Goal: Task Accomplishment & Management: Complete application form

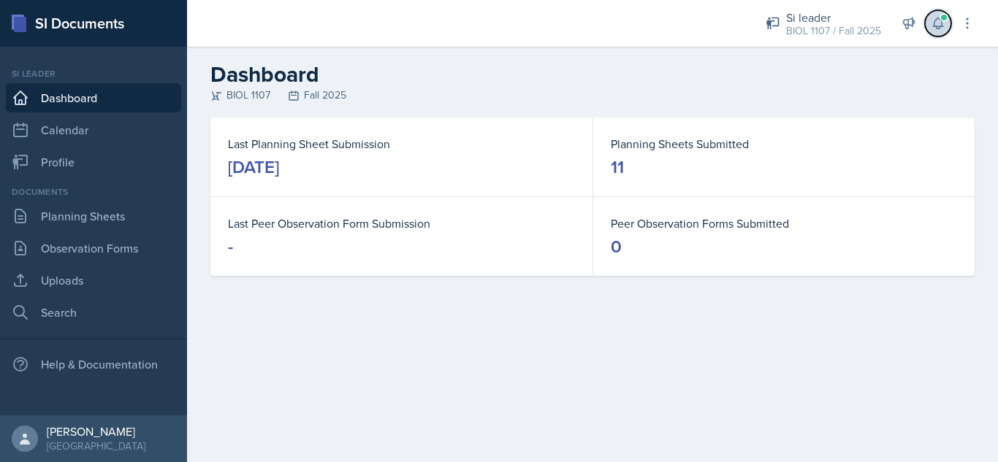
click at [942, 22] on icon at bounding box center [938, 23] width 15 height 15
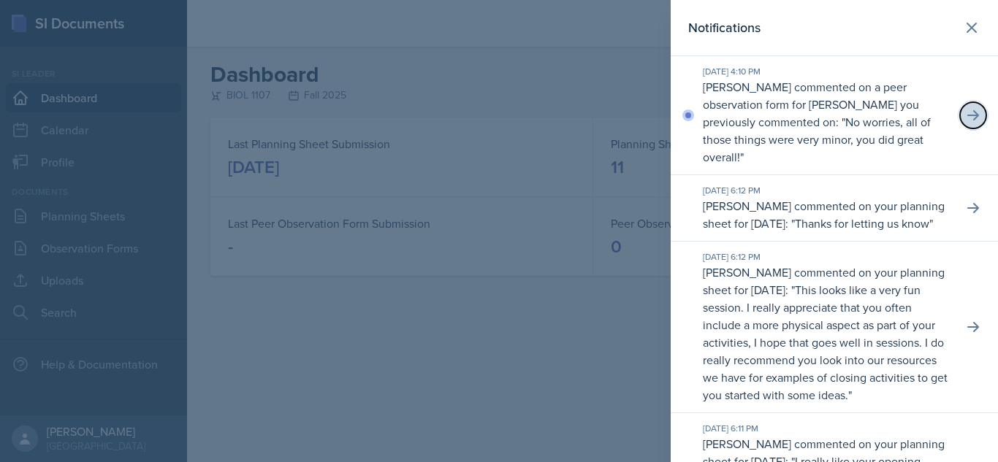
click at [967, 116] on icon at bounding box center [973, 115] width 12 height 10
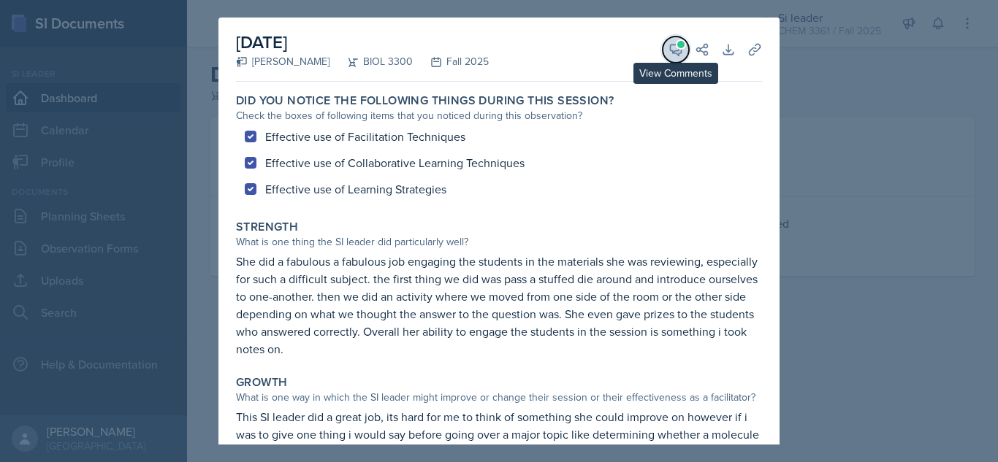
click at [677, 47] on span at bounding box center [680, 44] width 7 height 7
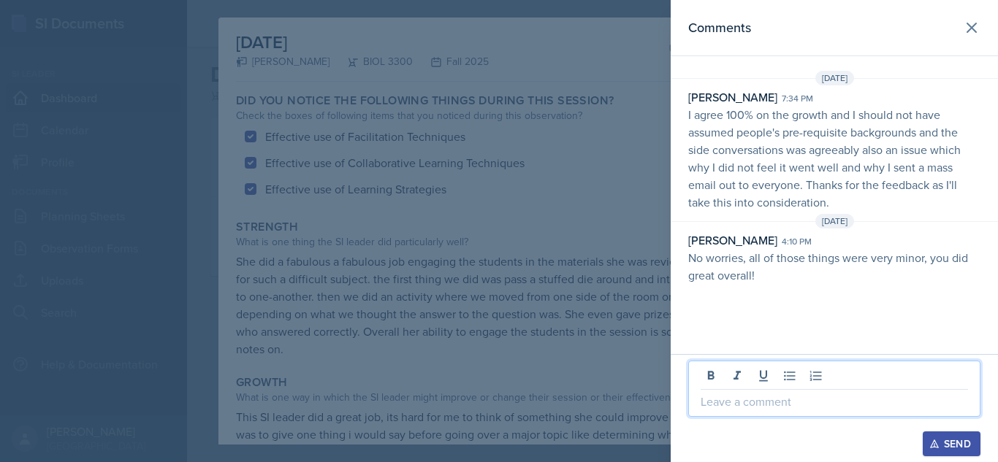
click at [733, 405] on p at bounding box center [833, 402] width 267 height 18
click at [949, 437] on div "Send" at bounding box center [951, 444] width 39 height 12
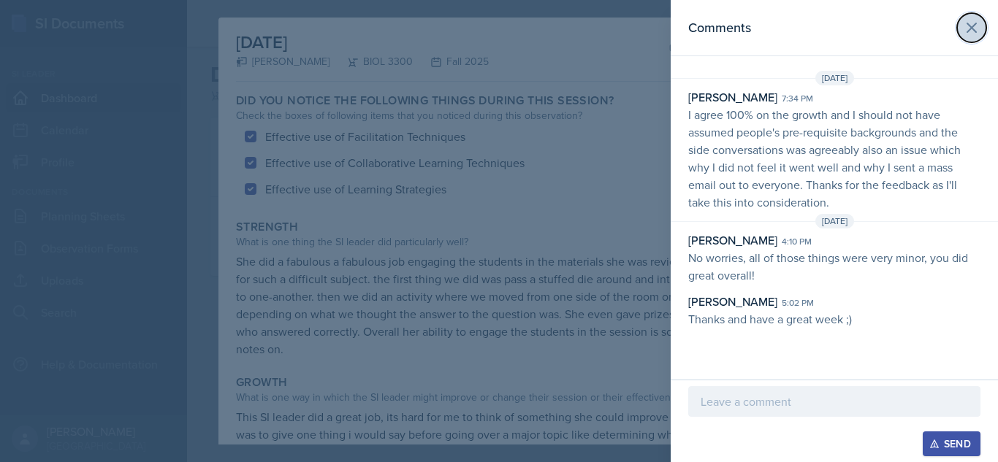
click at [970, 20] on icon at bounding box center [972, 28] width 18 height 18
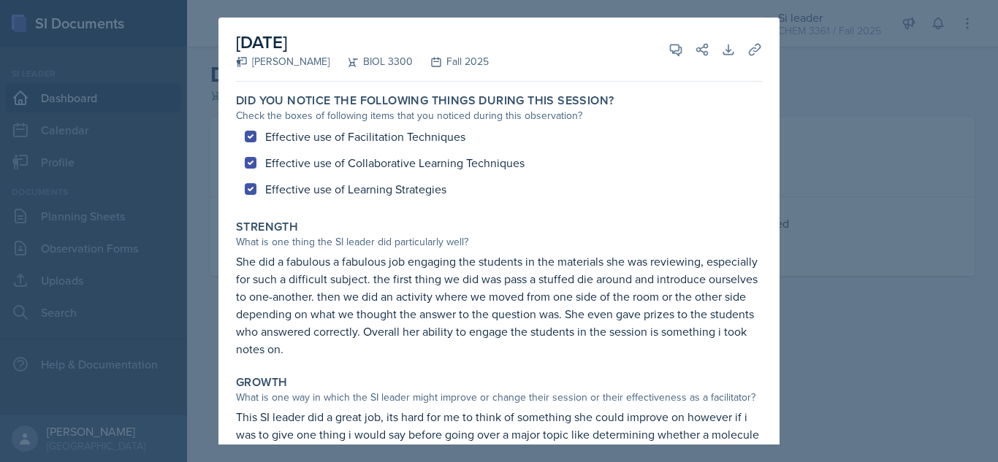
click at [856, 65] on div at bounding box center [499, 231] width 998 height 462
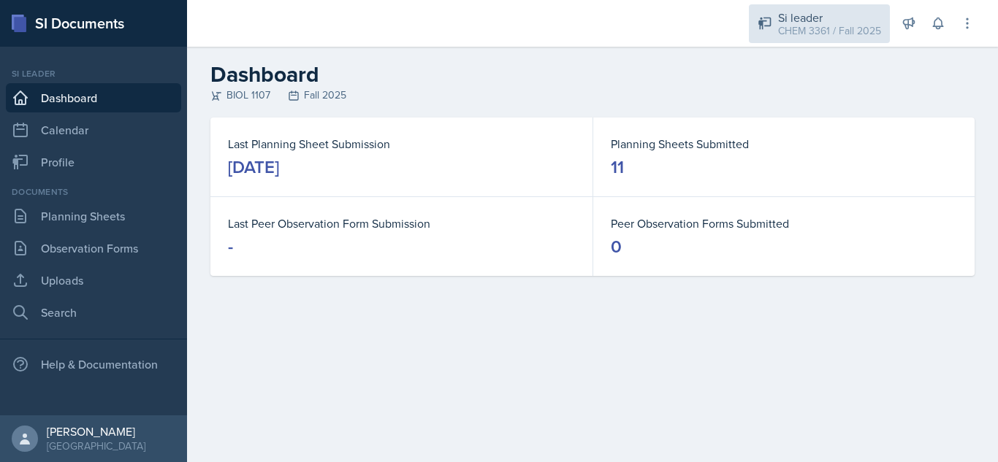
click at [828, 20] on div "Si leader" at bounding box center [829, 18] width 103 height 18
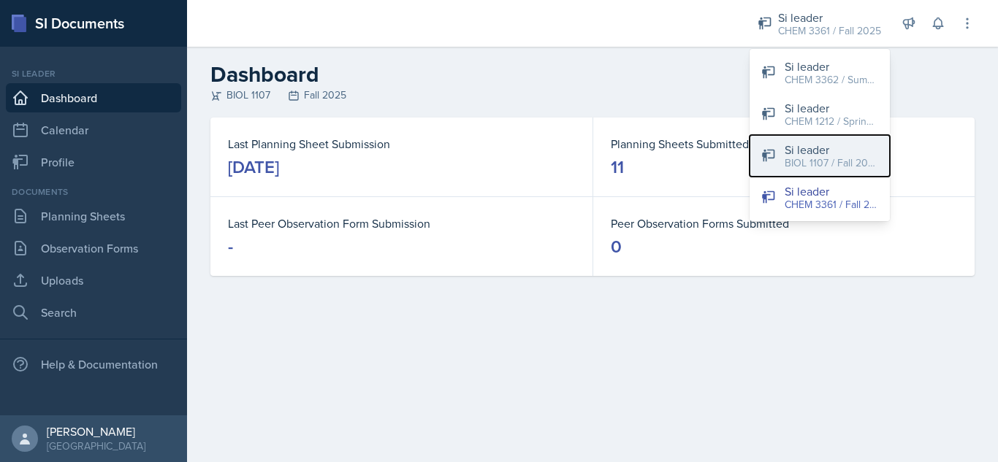
click at [815, 158] on div "BIOL 1107 / Fall 2025" at bounding box center [830, 163] width 93 height 15
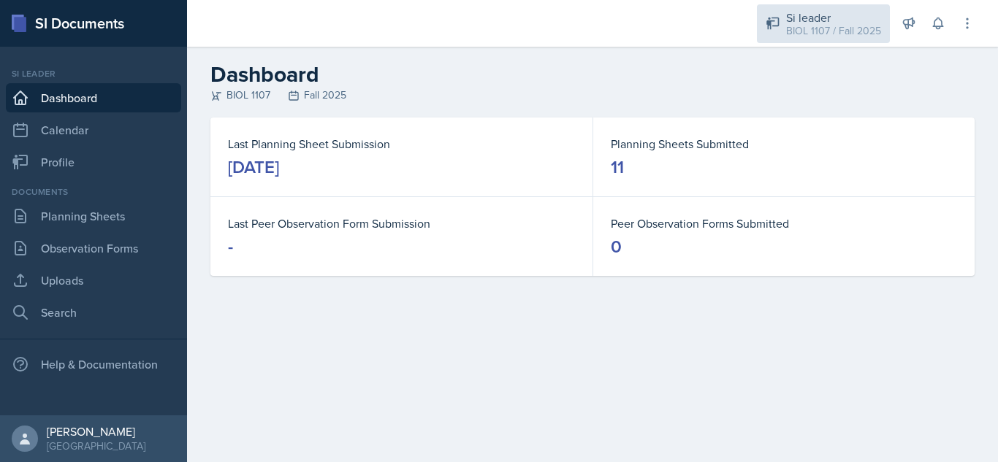
click at [820, 14] on div "Si leader" at bounding box center [833, 18] width 95 height 18
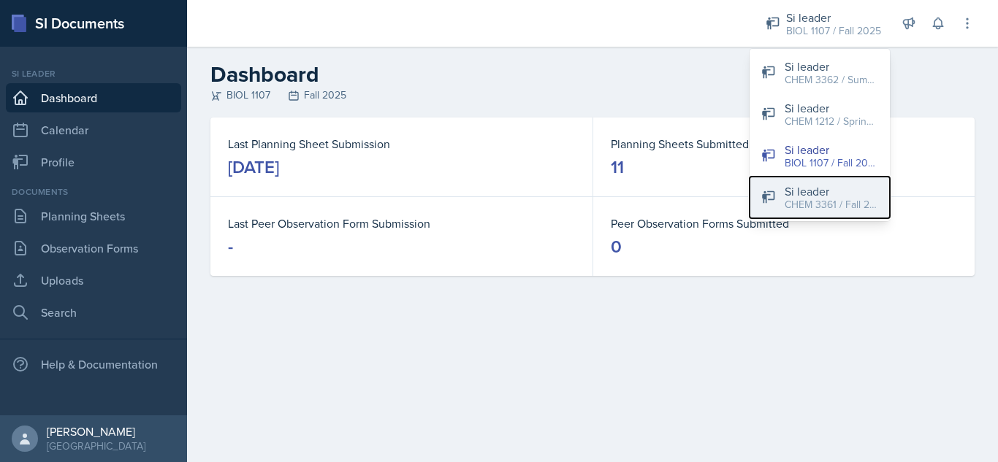
click at [832, 194] on div "Si leader" at bounding box center [830, 192] width 93 height 18
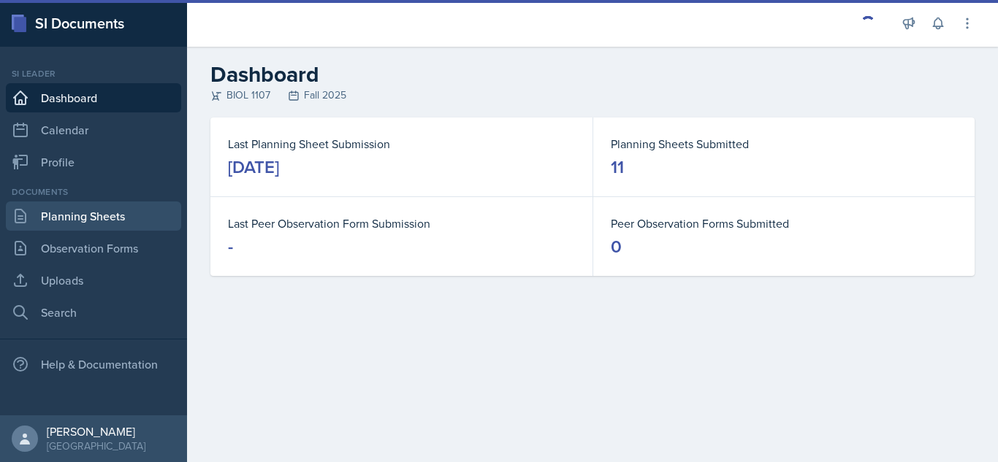
click at [65, 213] on link "Planning Sheets" at bounding box center [93, 216] width 175 height 29
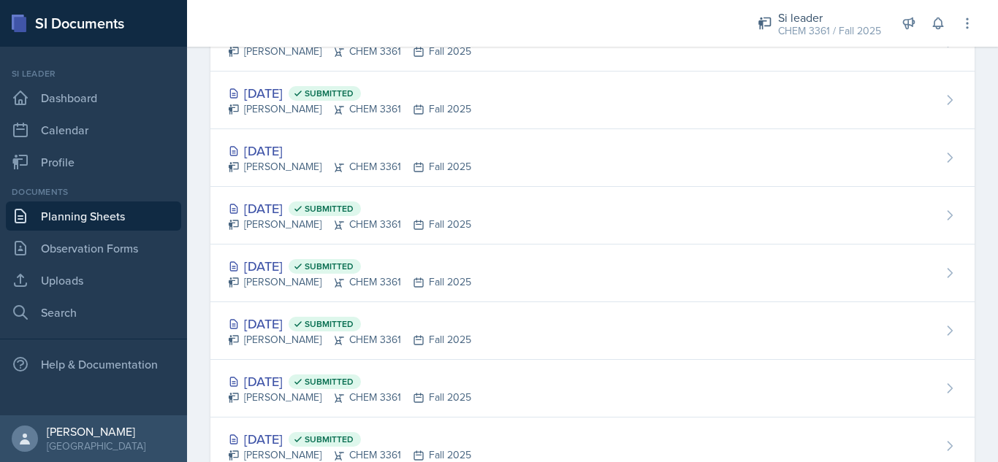
scroll to position [304, 0]
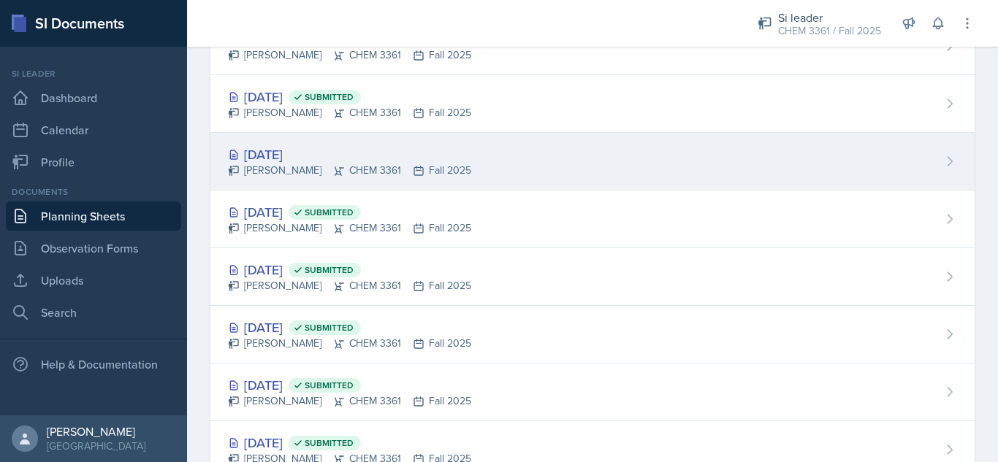
click at [637, 175] on div "[DATE] [PERSON_NAME] CHEM 3361 Fall 2025" at bounding box center [592, 162] width 764 height 58
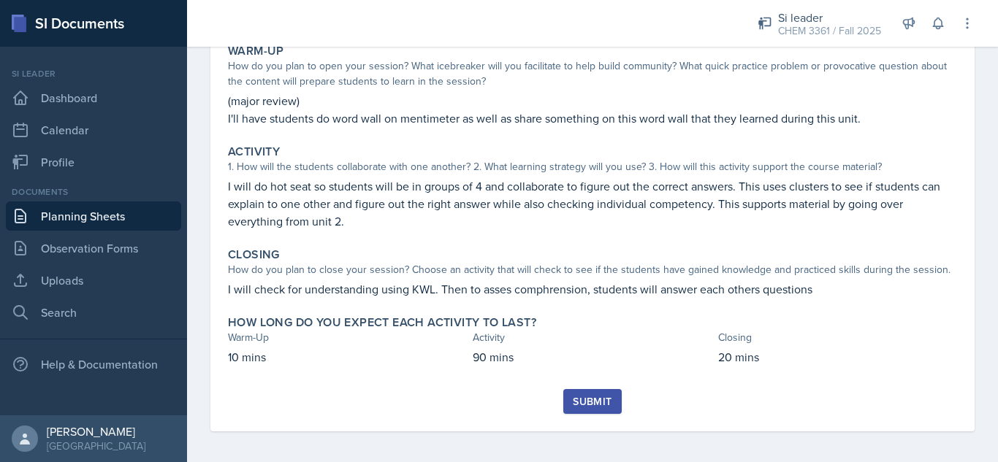
scroll to position [151, 0]
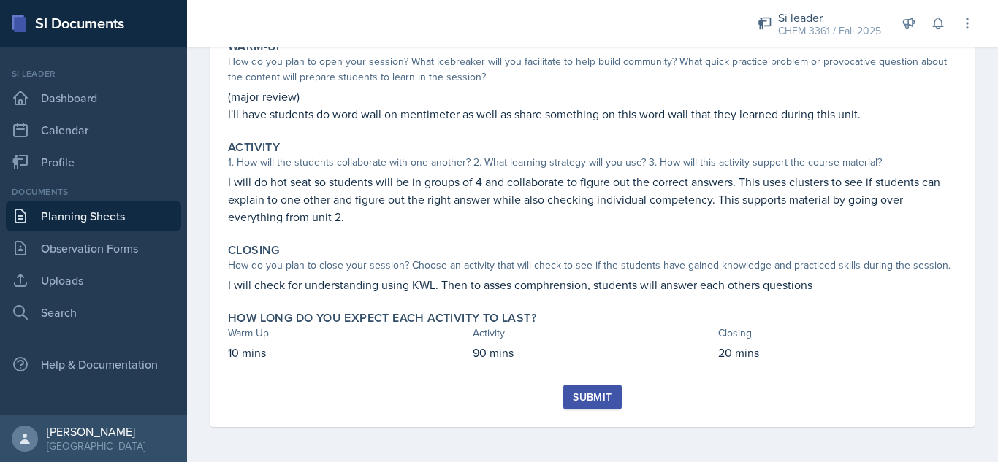
click at [578, 401] on div "Submit" at bounding box center [592, 397] width 39 height 12
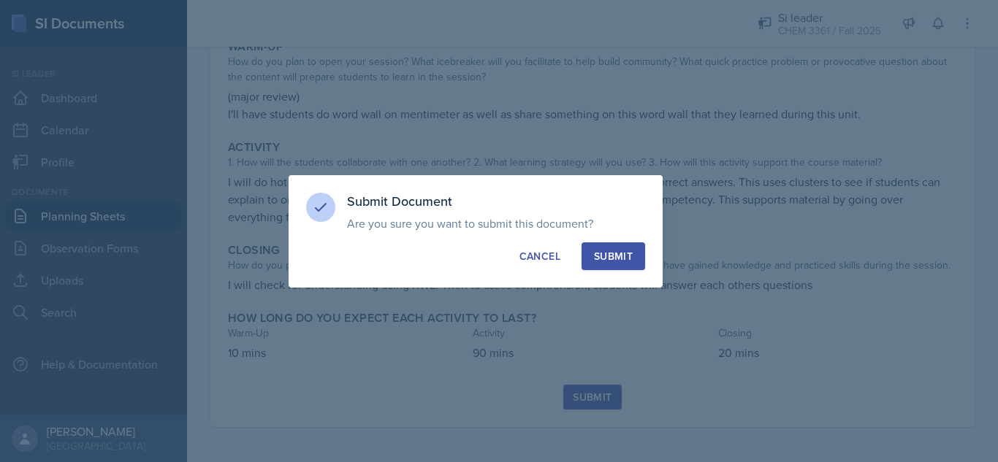
click at [615, 255] on div "Submit" at bounding box center [613, 256] width 39 height 15
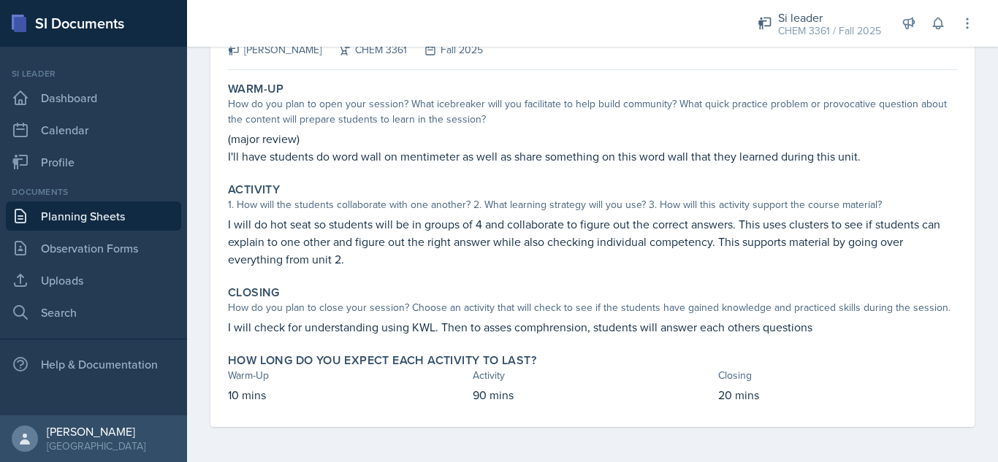
scroll to position [0, 0]
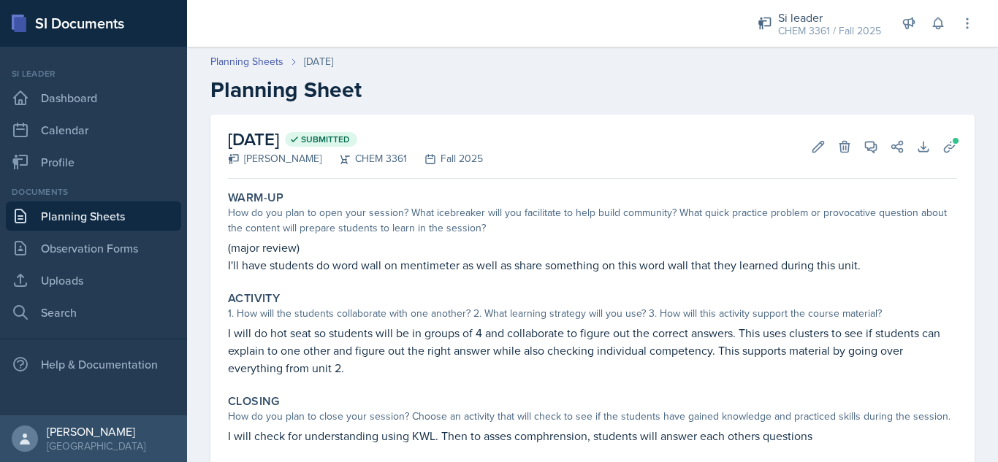
click at [235, 51] on header "Planning Sheets [DATE] Planning Sheet" at bounding box center [592, 78] width 811 height 78
click at [240, 57] on link "Planning Sheets" at bounding box center [246, 61] width 73 height 15
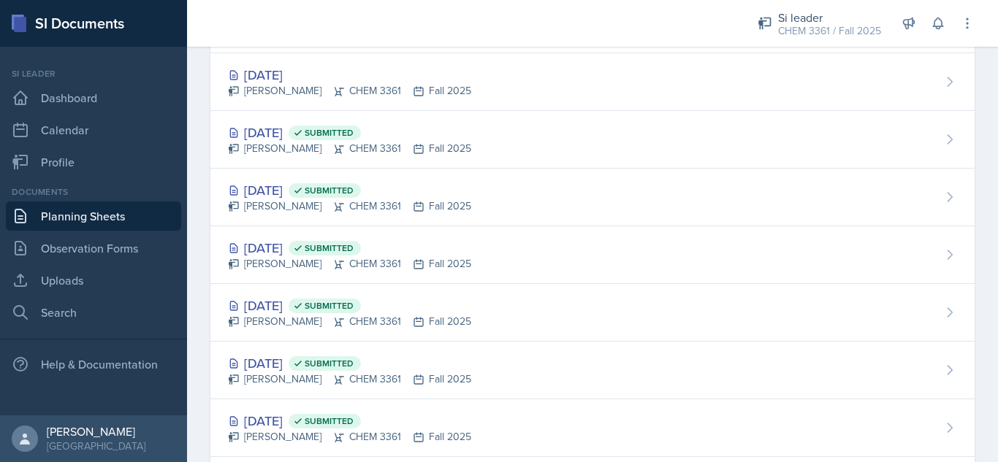
scroll to position [266, 0]
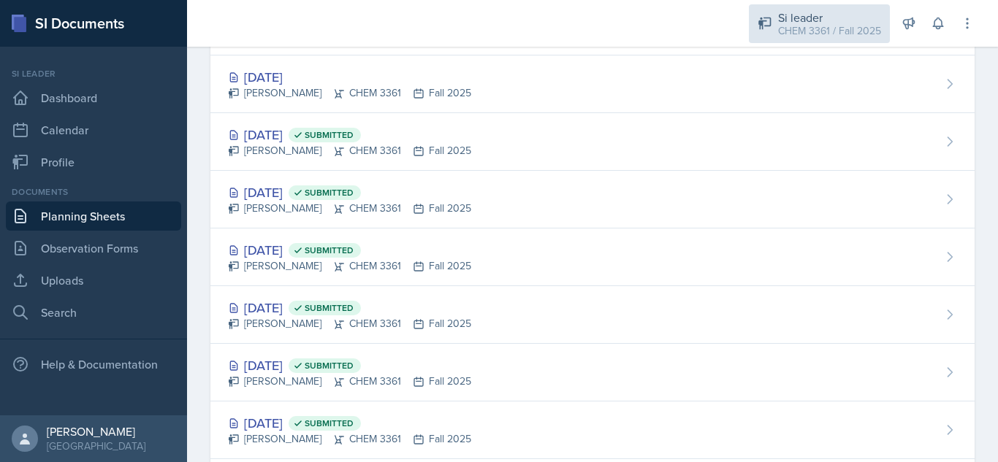
click at [838, 28] on div "CHEM 3361 / Fall 2025" at bounding box center [829, 30] width 103 height 15
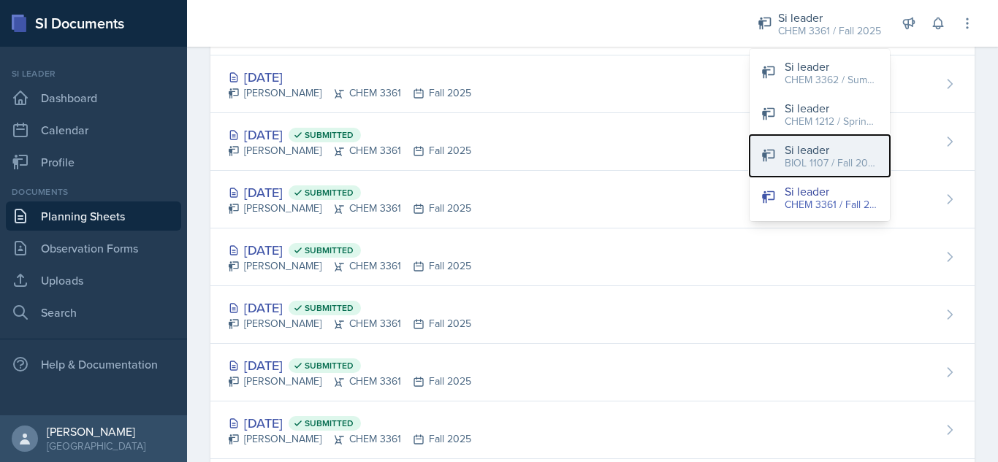
click at [823, 169] on div "BIOL 1107 / Fall 2025" at bounding box center [830, 163] width 93 height 15
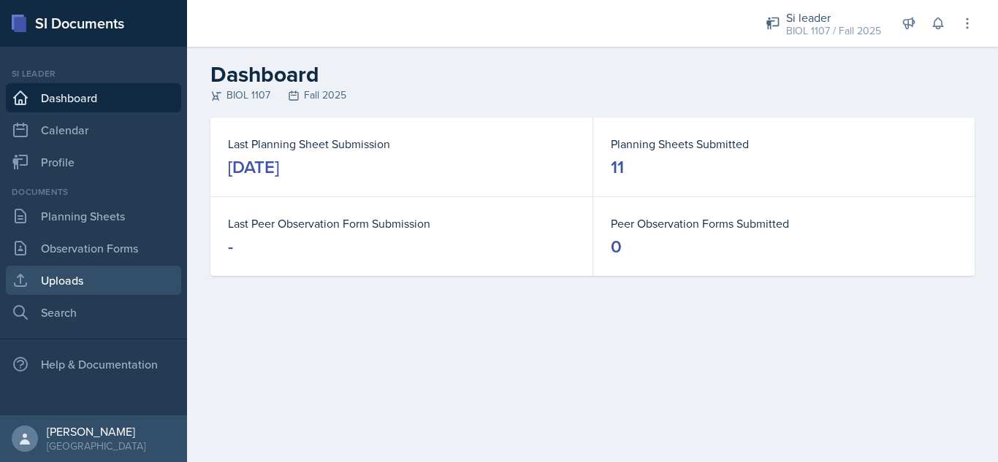
click at [102, 274] on link "Uploads" at bounding box center [93, 280] width 175 height 29
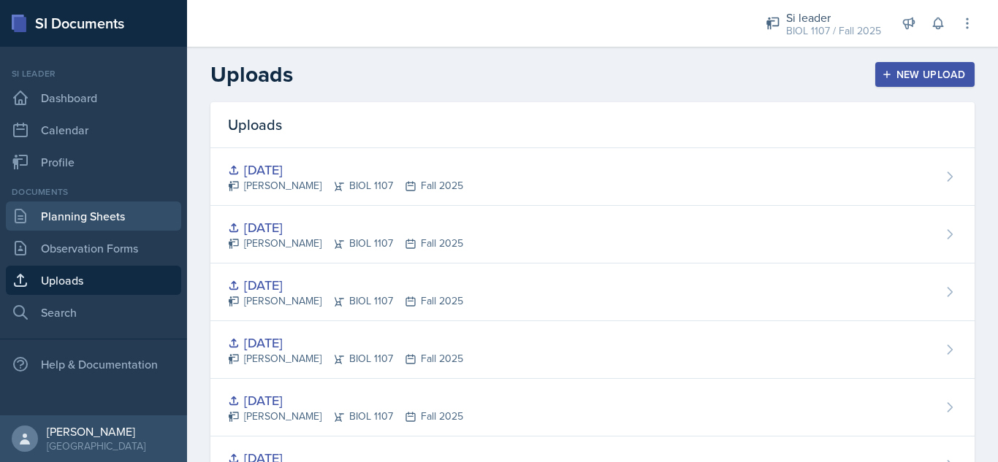
click at [130, 210] on link "Planning Sheets" at bounding box center [93, 216] width 175 height 29
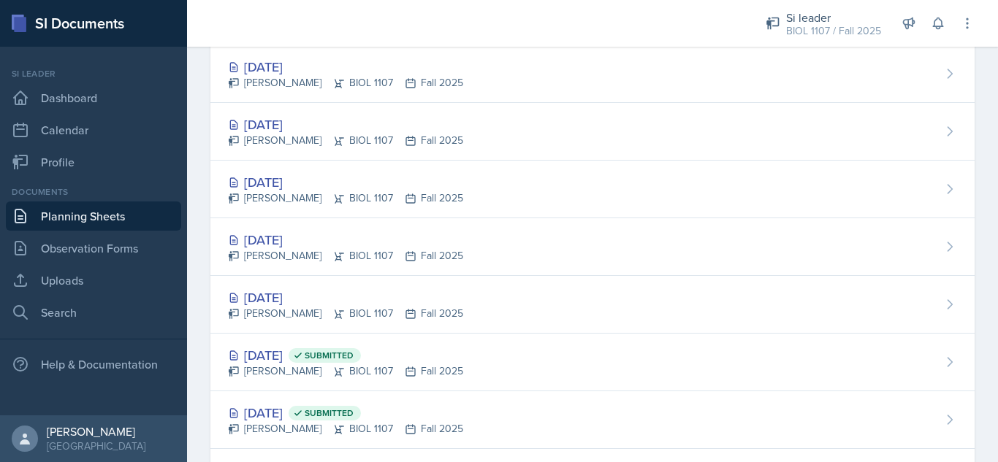
scroll to position [744, 0]
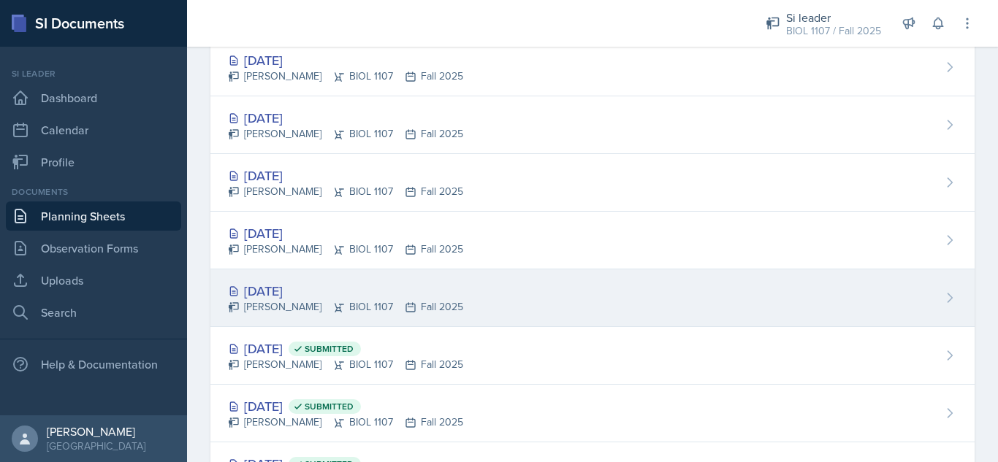
click at [532, 313] on div "[DATE] [PERSON_NAME] BIOL 1107 Fall 2025" at bounding box center [592, 299] width 764 height 58
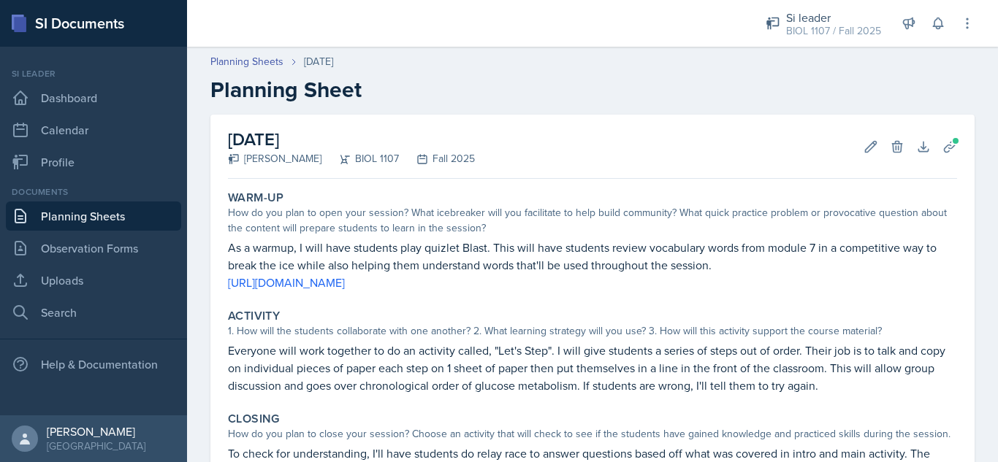
scroll to position [204, 0]
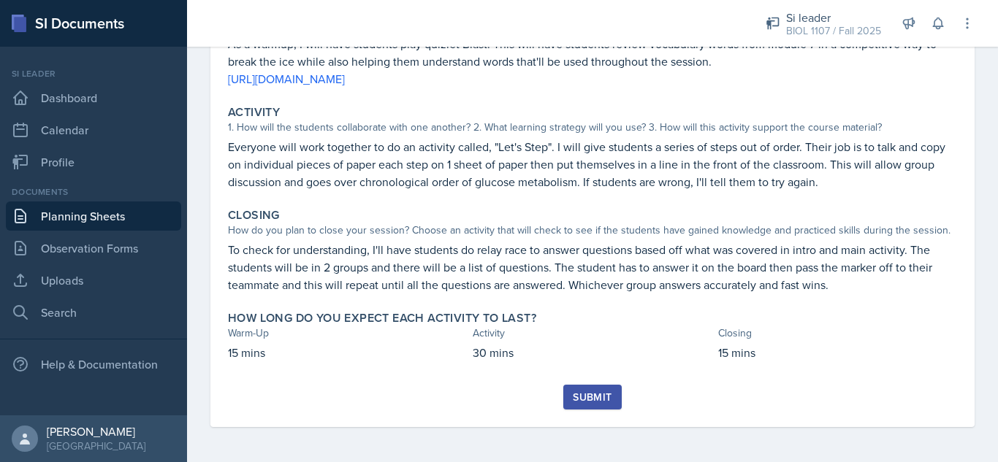
click at [589, 402] on div "Submit" at bounding box center [592, 397] width 39 height 12
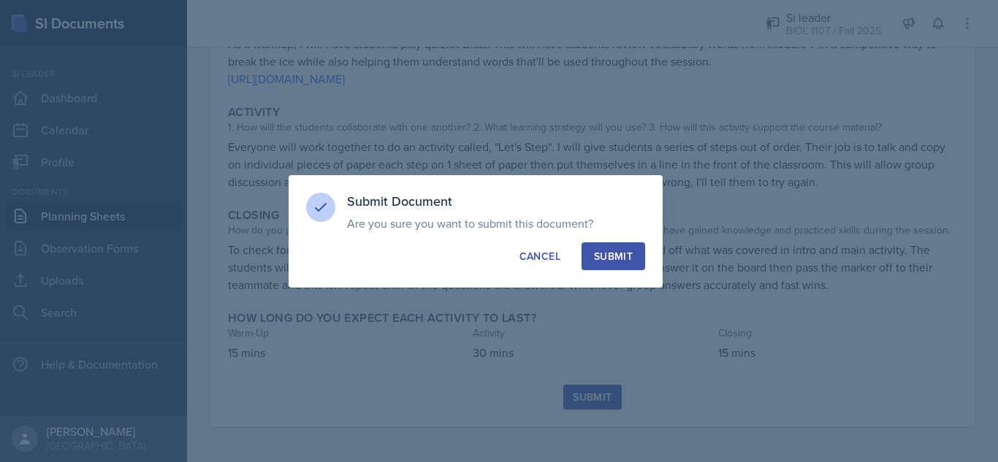
click at [616, 245] on button "Submit" at bounding box center [613, 256] width 64 height 28
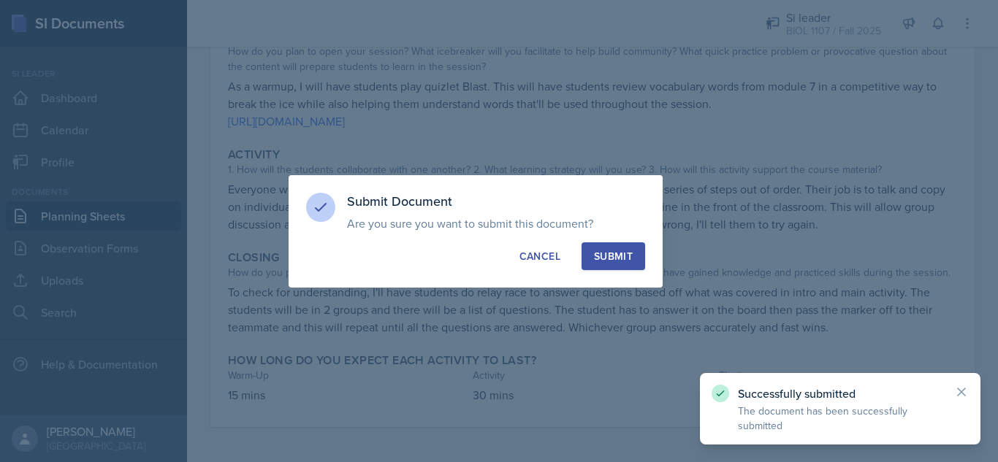
scroll to position [161, 0]
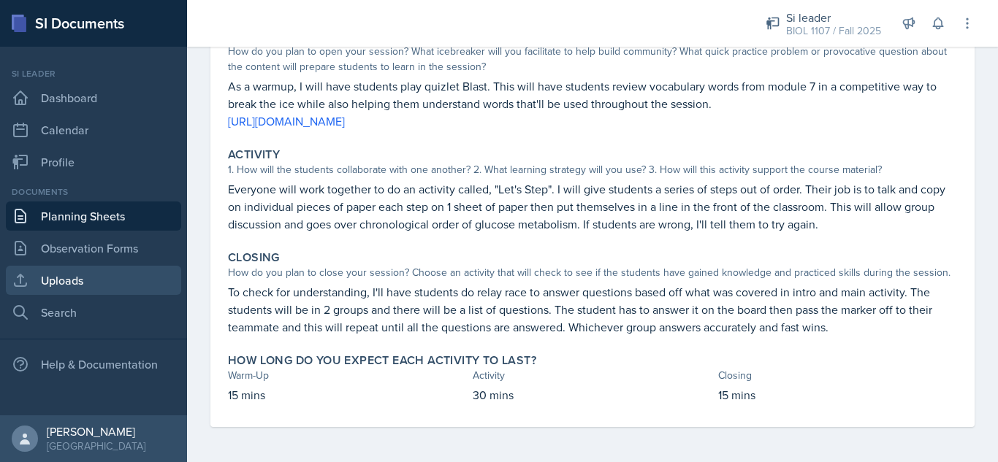
click at [97, 279] on link "Uploads" at bounding box center [93, 280] width 175 height 29
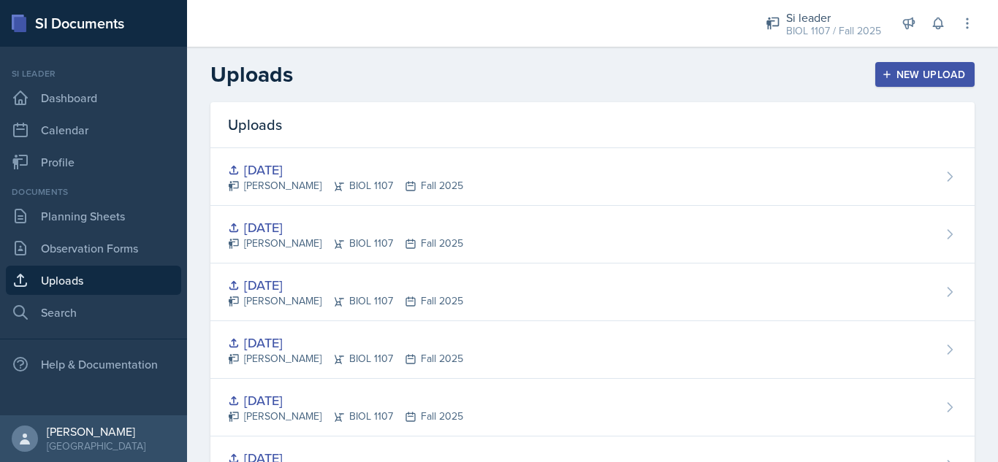
click at [909, 76] on div "New Upload" at bounding box center [925, 75] width 81 height 12
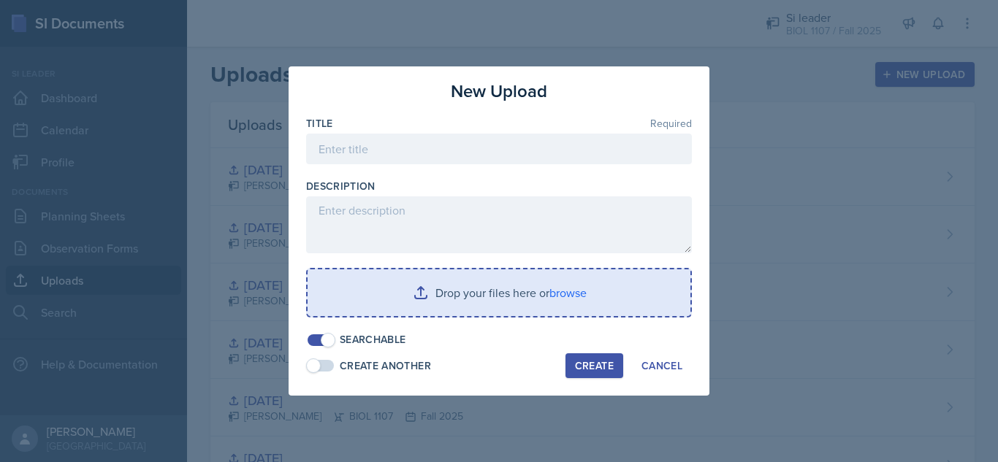
click at [468, 299] on input "file" at bounding box center [498, 293] width 383 height 47
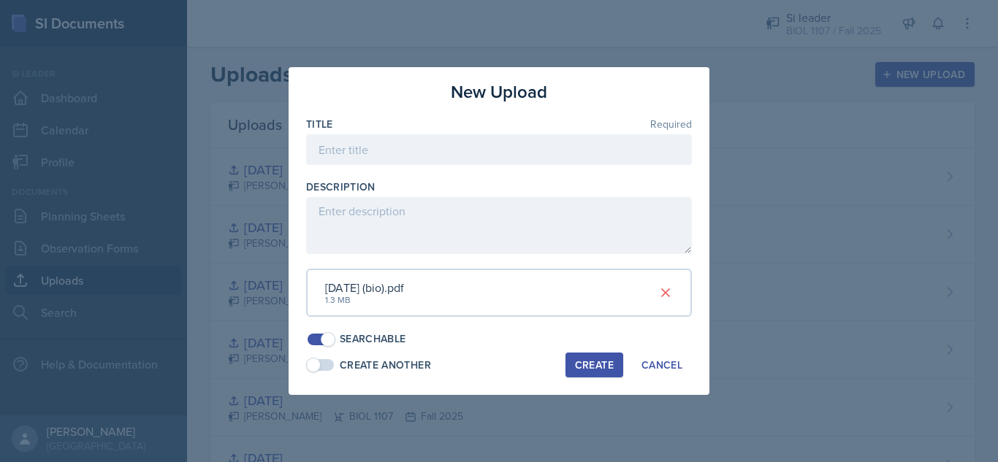
click at [603, 367] on div "Create" at bounding box center [594, 365] width 39 height 12
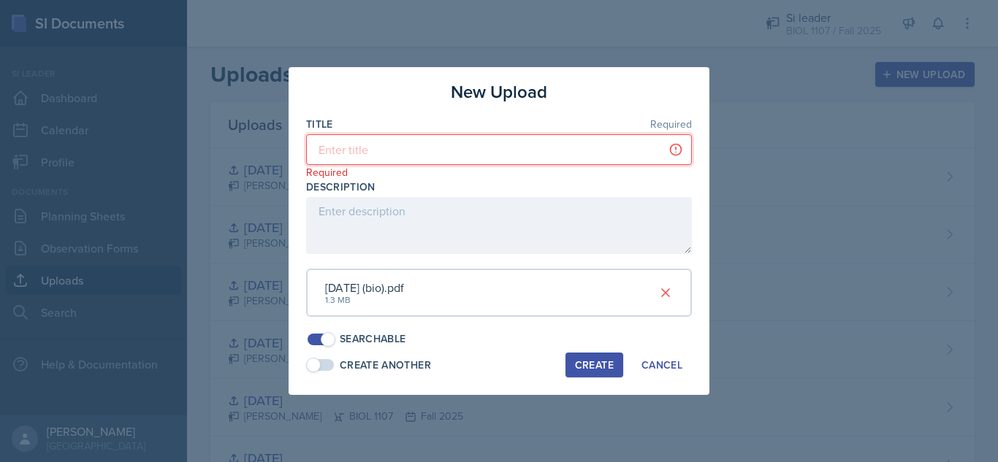
click at [354, 145] on input at bounding box center [499, 149] width 386 height 31
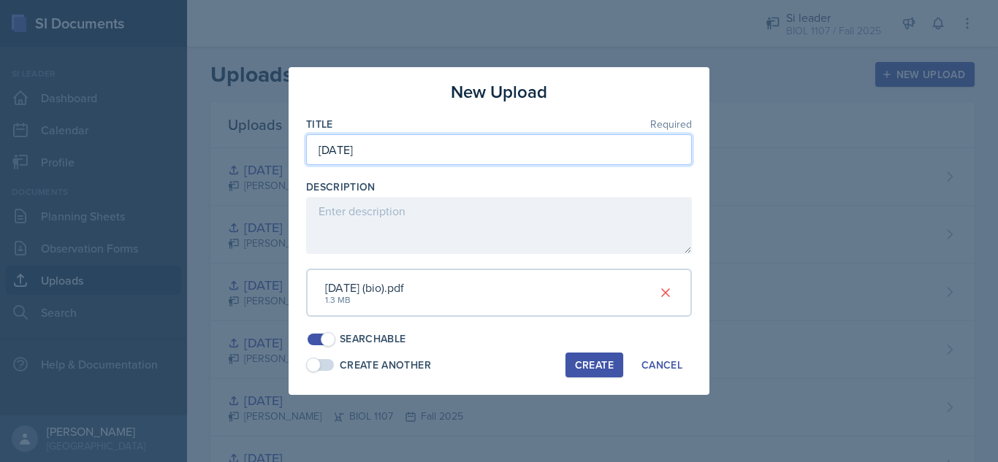
type input "[DATE]"
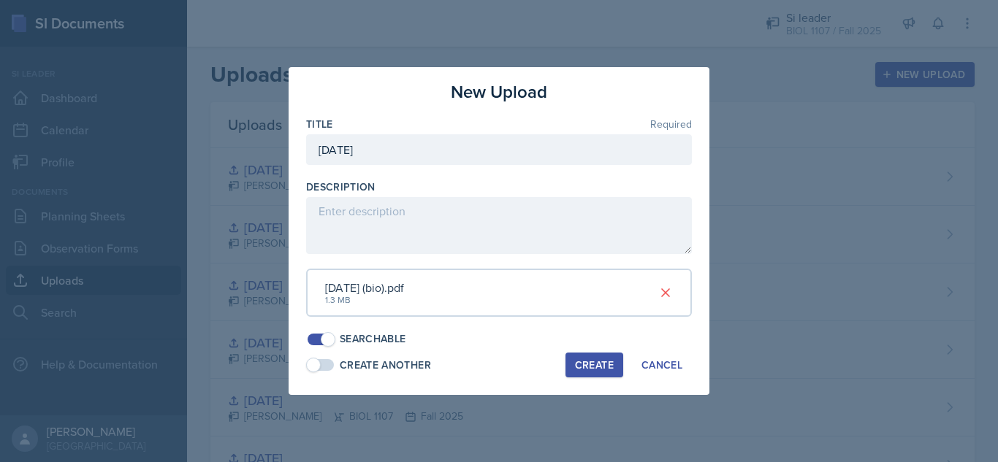
click at [570, 365] on button "Create" at bounding box center [594, 365] width 58 height 25
click at [91, 219] on div at bounding box center [499, 231] width 998 height 462
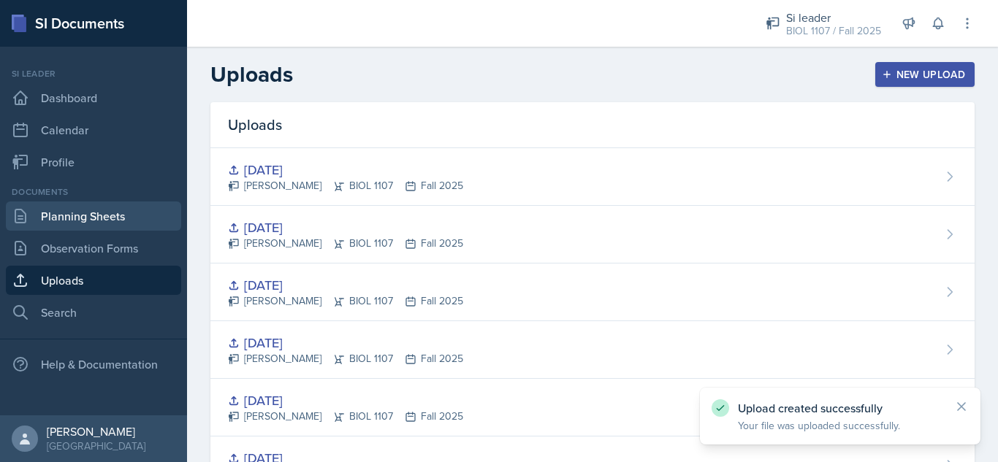
click at [91, 219] on link "Planning Sheets" at bounding box center [93, 216] width 175 height 29
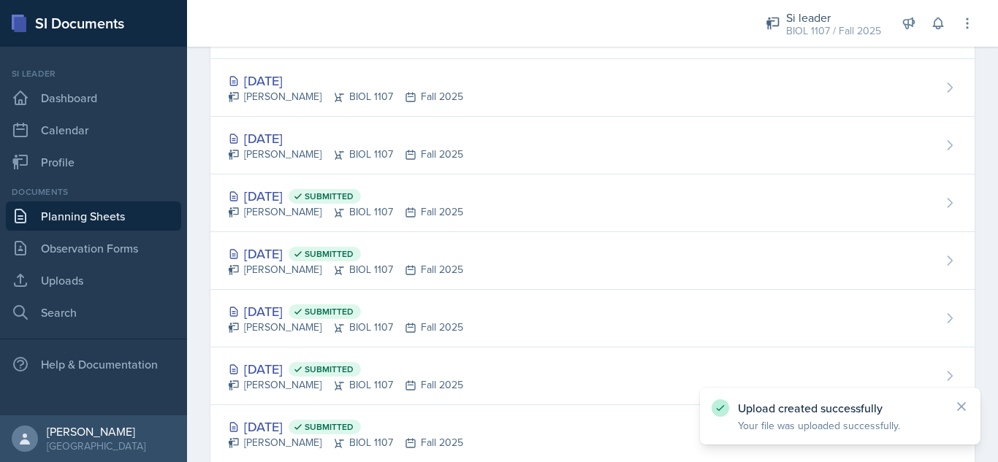
scroll to position [830, 0]
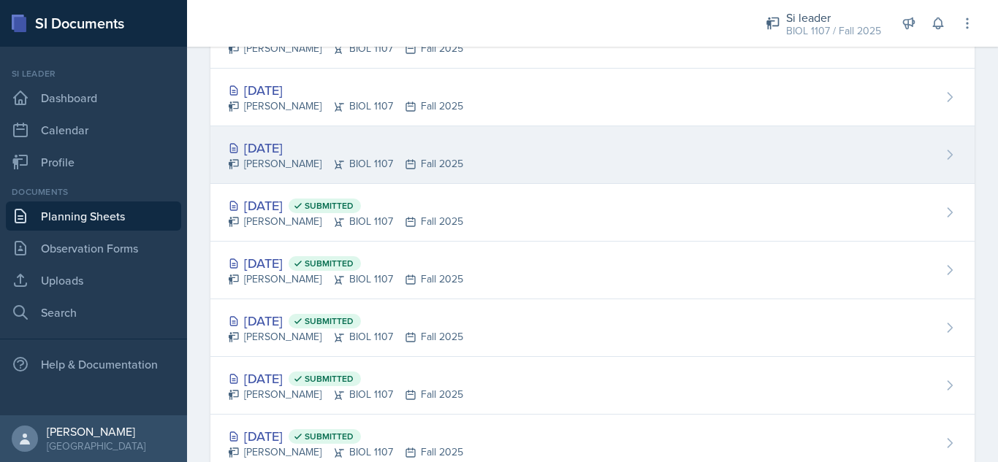
click at [647, 172] on div "[DATE] [PERSON_NAME] BIOL 1107 Fall 2025" at bounding box center [592, 155] width 764 height 58
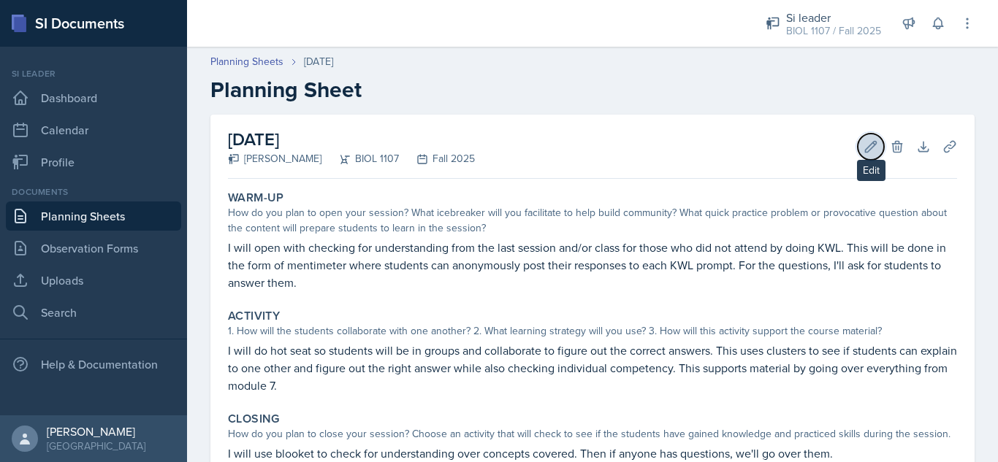
click at [857, 150] on button "Edit" at bounding box center [870, 147] width 26 height 26
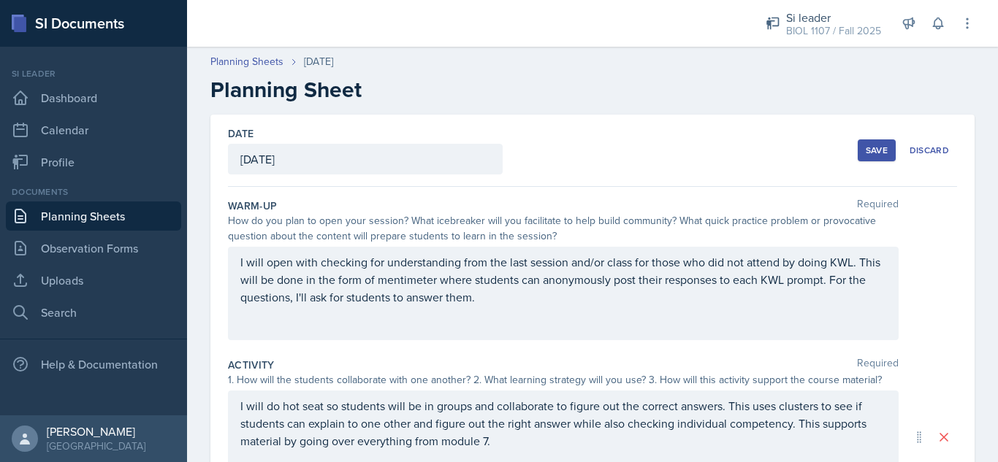
click at [391, 159] on div "[DATE]" at bounding box center [365, 159] width 275 height 31
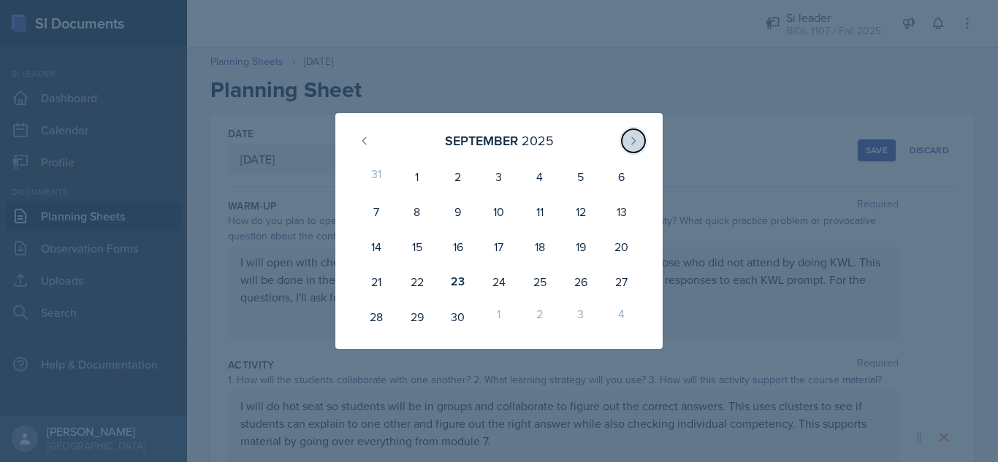
click at [627, 148] on button at bounding box center [633, 140] width 23 height 23
click at [532, 178] on div "2" at bounding box center [539, 176] width 41 height 35
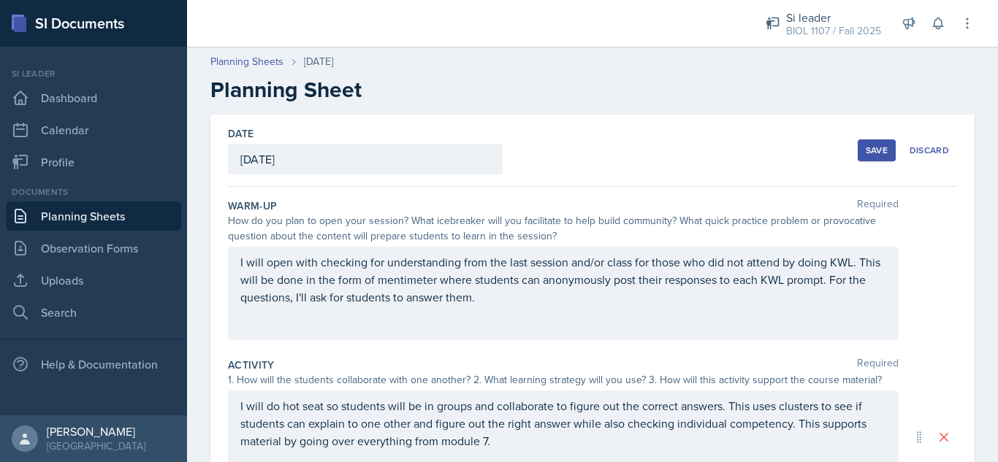
click at [866, 154] on div "Save" at bounding box center [877, 151] width 22 height 12
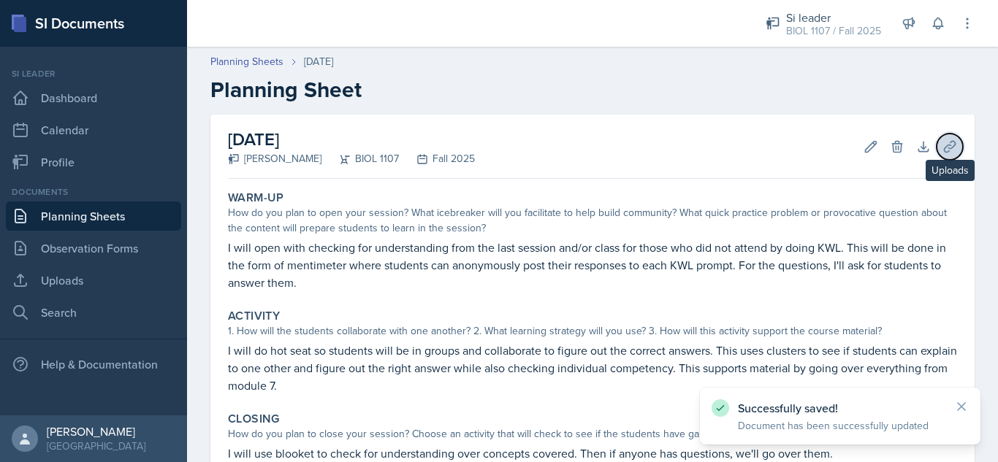
click at [944, 145] on icon at bounding box center [949, 146] width 11 height 11
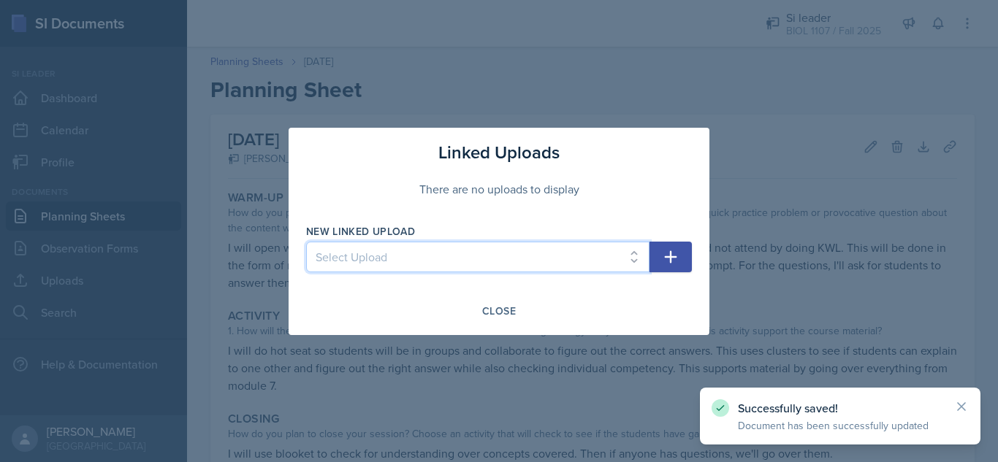
click at [527, 260] on select "Select Upload [DATE] [DATE] [DATE] [DATE] [DATE] [DATE] [DATE] [DATE] [DATE] [D…" at bounding box center [477, 257] width 343 height 31
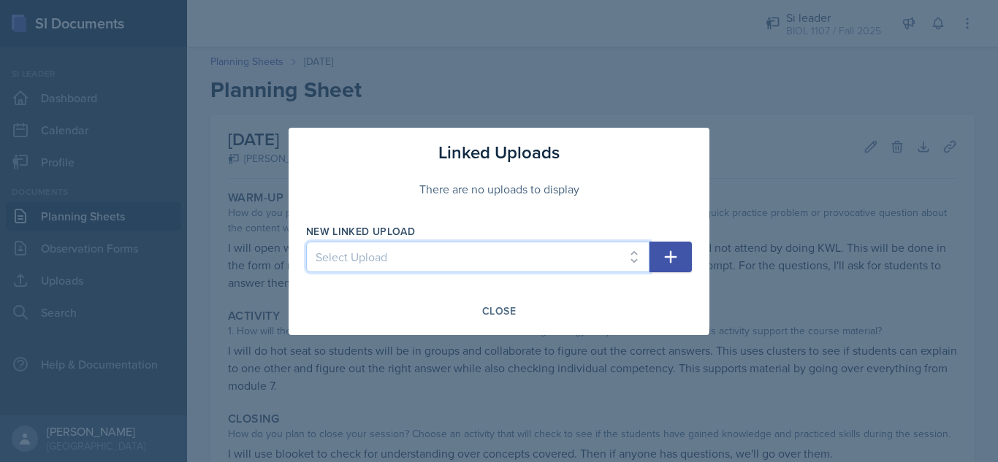
select select "2d78e477-8a63-458b-b591-aad640c4c9f7"
click at [306, 242] on select "Select Upload [DATE] [DATE] [DATE] [DATE] [DATE] [DATE] [DATE] [DATE] [DATE] [D…" at bounding box center [477, 257] width 343 height 31
click at [676, 261] on icon "button" at bounding box center [671, 257] width 18 height 18
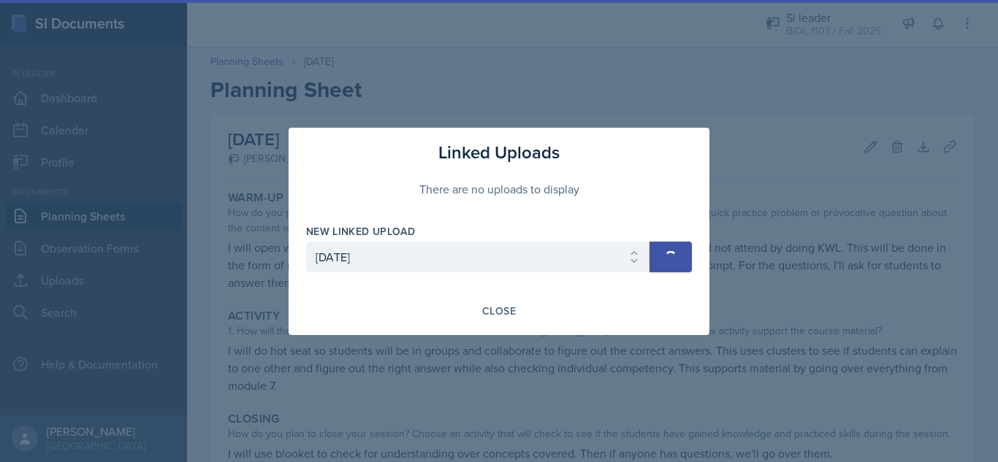
select select
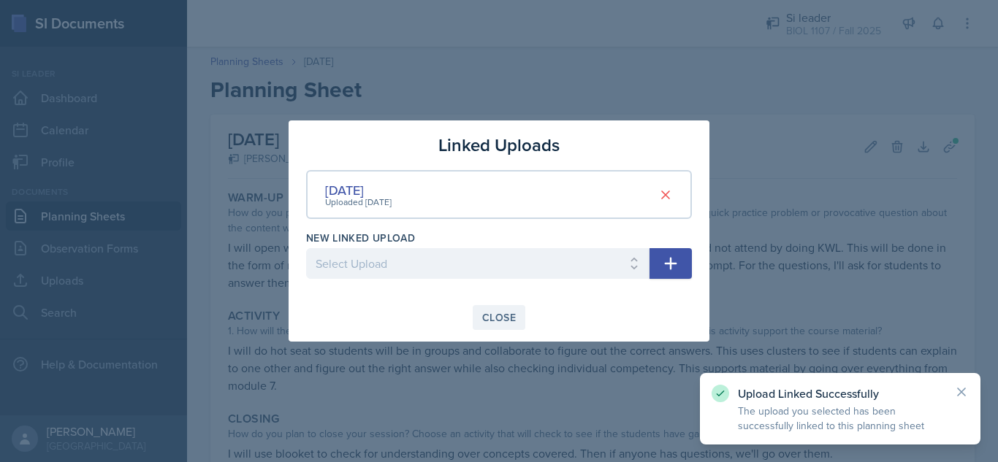
click at [495, 321] on div "Close" at bounding box center [499, 318] width 34 height 12
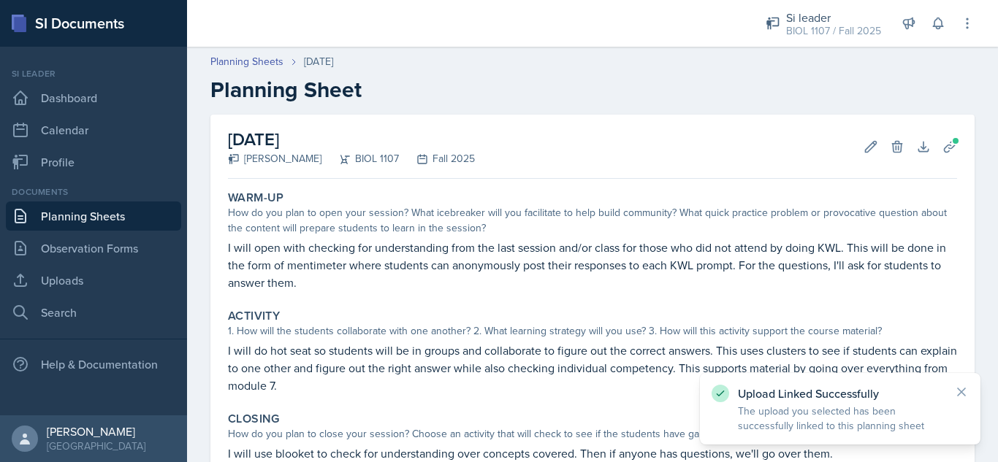
scroll to position [169, 0]
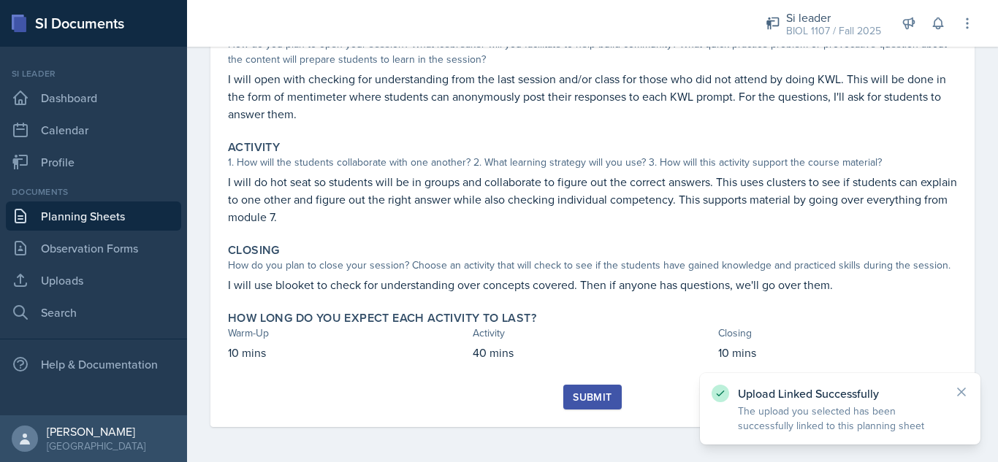
click at [583, 394] on div "Submit" at bounding box center [592, 397] width 39 height 12
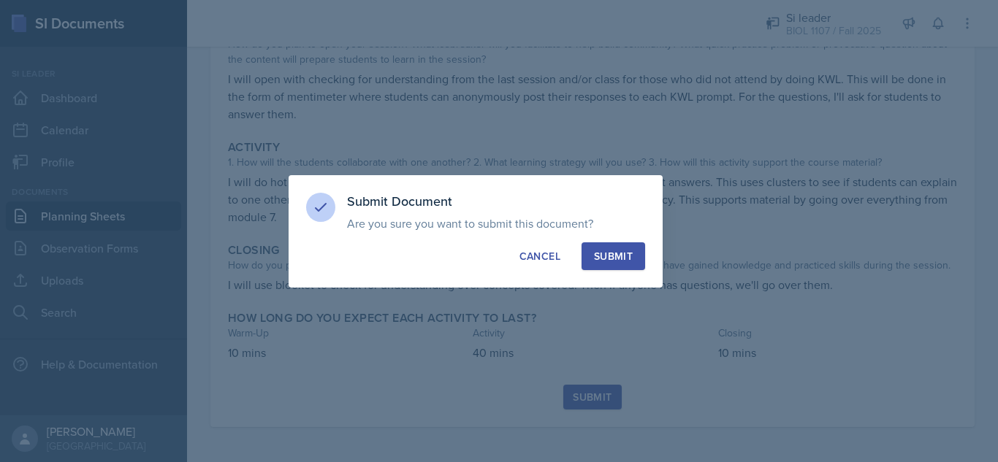
click at [612, 255] on div "Submit" at bounding box center [613, 256] width 39 height 15
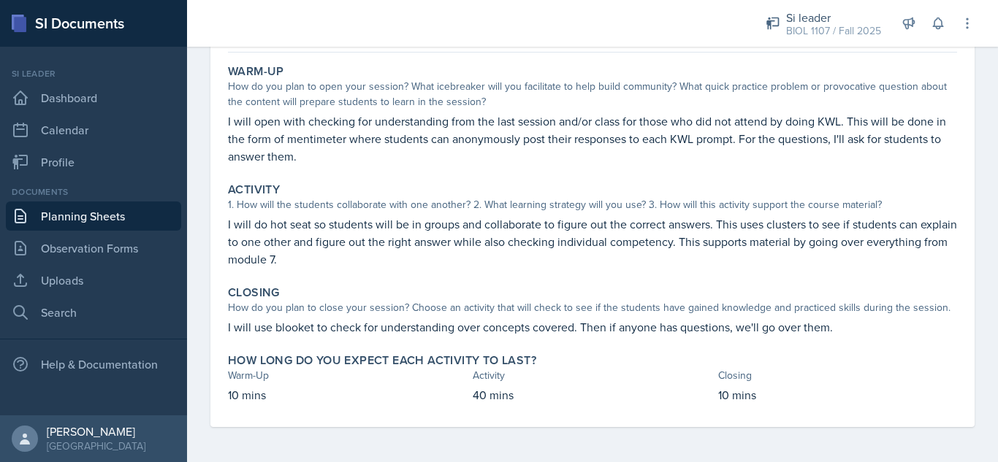
click at [131, 211] on link "Planning Sheets" at bounding box center [93, 216] width 175 height 29
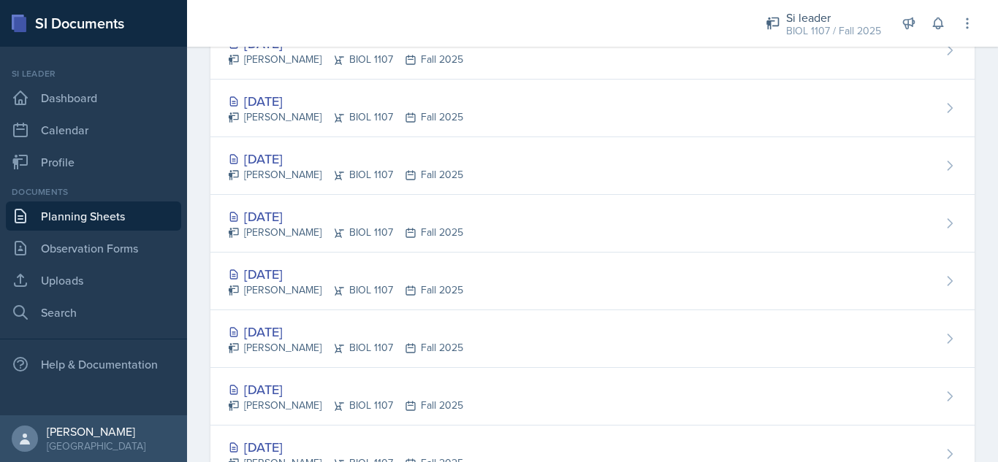
scroll to position [466, 0]
